Goal: Unclear: Unclear

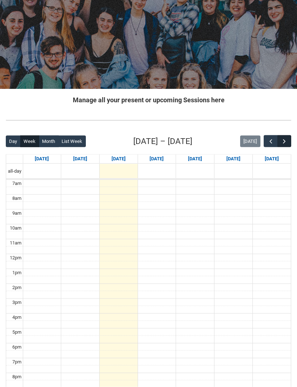
click at [285, 140] on span "button" at bounding box center [284, 141] width 7 height 7
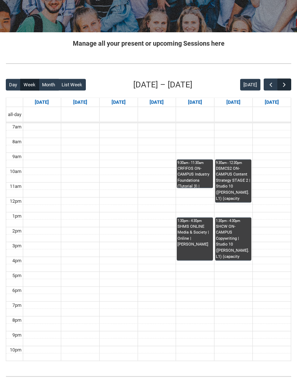
scroll to position [113, 0]
click at [289, 84] on button "button" at bounding box center [285, 84] width 14 height 12
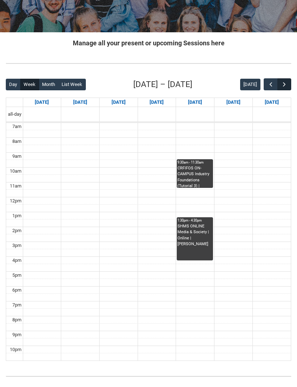
click at [285, 89] on button "button" at bounding box center [285, 84] width 14 height 12
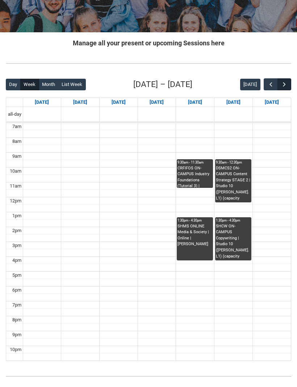
click at [289, 80] on button "button" at bounding box center [285, 84] width 14 height 12
click at [286, 86] on span "button" at bounding box center [284, 84] width 7 height 7
click at [285, 85] on span "button" at bounding box center [284, 84] width 7 height 7
click at [286, 84] on span "button" at bounding box center [284, 84] width 7 height 7
click at [267, 87] on span "button" at bounding box center [270, 84] width 7 height 7
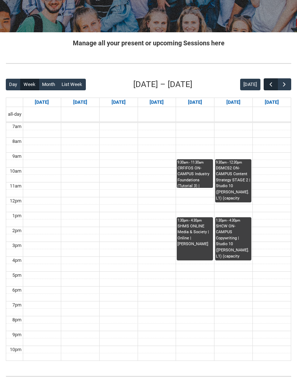
click at [268, 88] on span "button" at bounding box center [270, 84] width 7 height 7
click at [268, 88] on button "button" at bounding box center [271, 84] width 14 height 12
click at [268, 88] on span "button" at bounding box center [270, 84] width 7 height 7
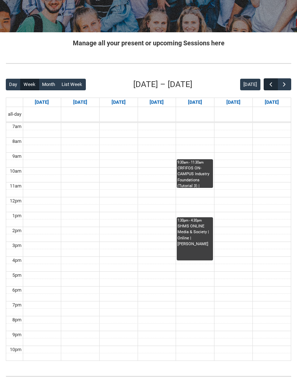
click at [269, 88] on span "button" at bounding box center [270, 84] width 7 height 7
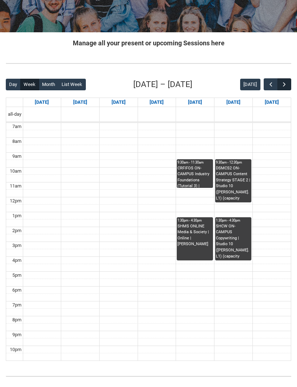
click at [288, 89] on button "button" at bounding box center [285, 84] width 14 height 12
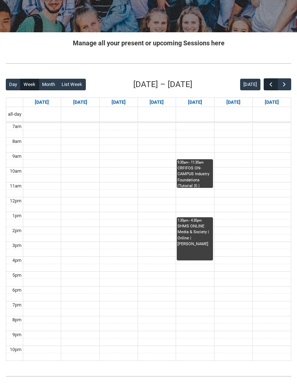
click at [268, 89] on button "button" at bounding box center [271, 84] width 14 height 12
